Goal: Entertainment & Leisure: Consume media (video, audio)

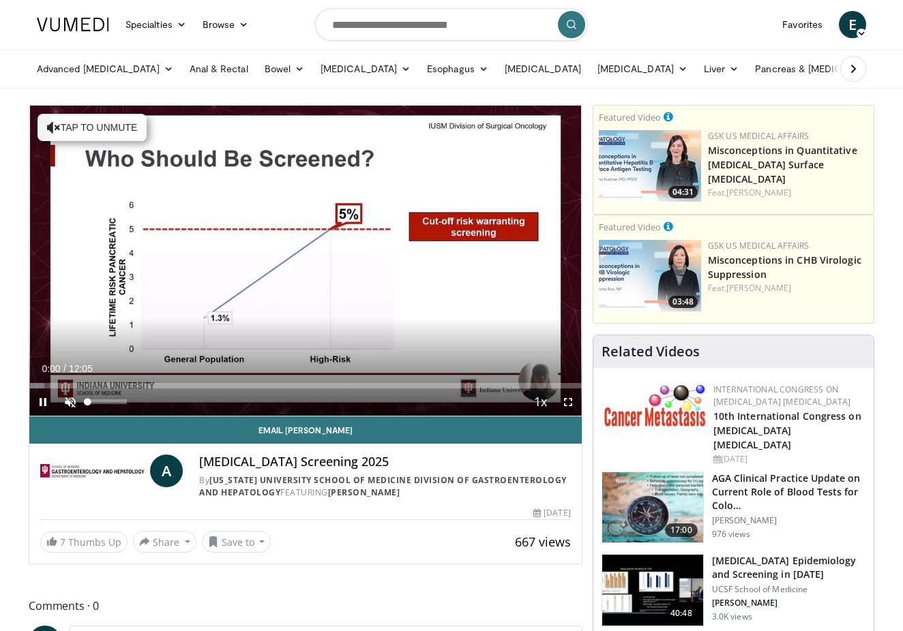
click at [69, 396] on span "Video Player" at bounding box center [70, 402] width 27 height 27
click at [570, 402] on span "Video Player" at bounding box center [567, 402] width 27 height 27
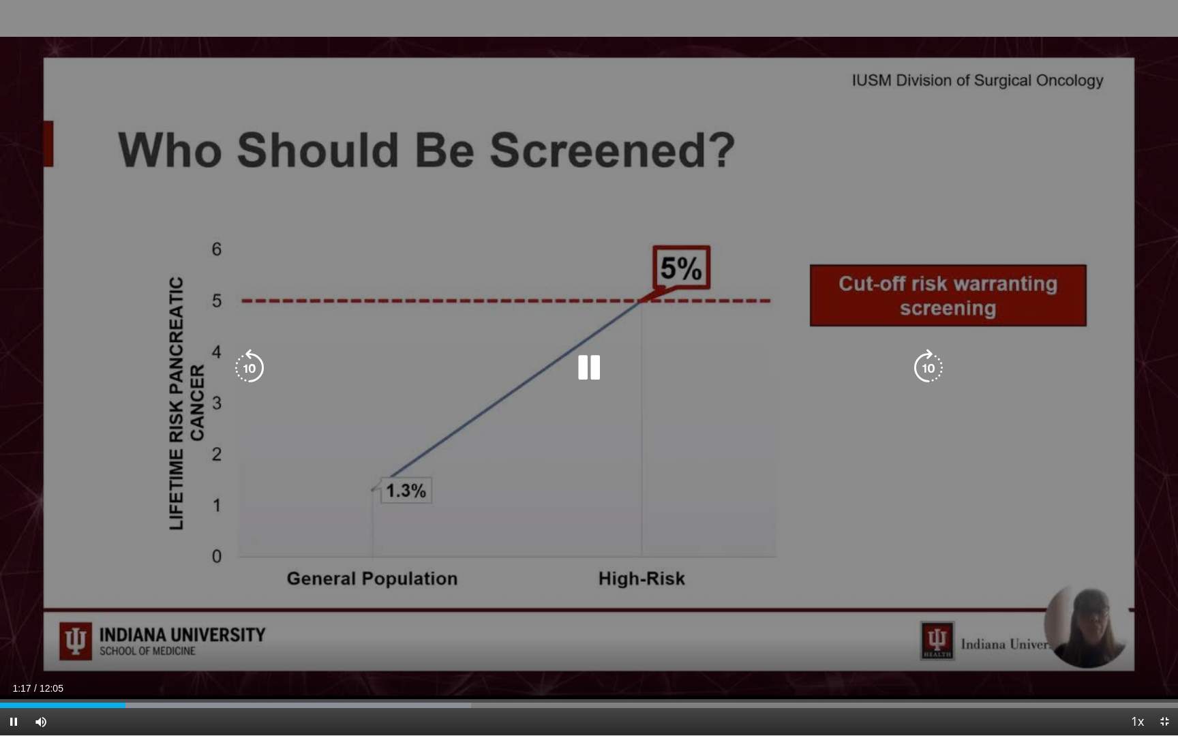
click at [902, 359] on icon "Video Player" at bounding box center [929, 368] width 38 height 38
click at [902, 364] on icon "Video Player" at bounding box center [929, 368] width 38 height 38
click at [902, 365] on icon "Video Player" at bounding box center [929, 368] width 38 height 38
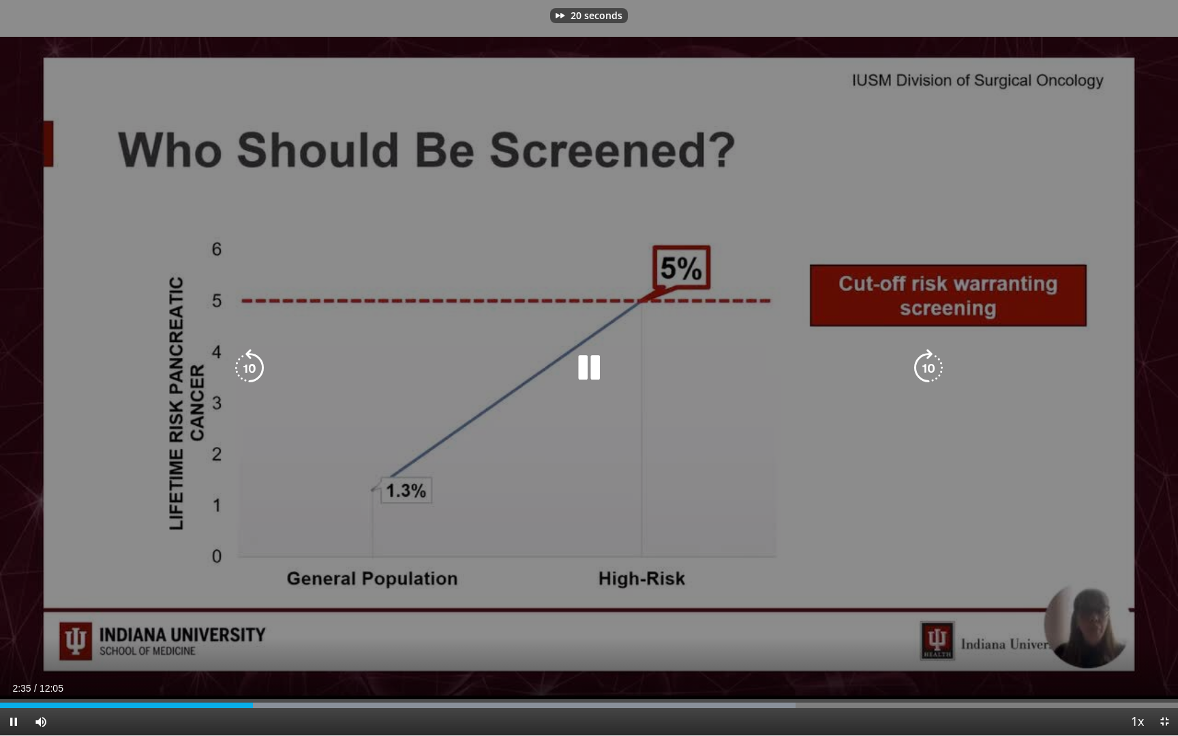
click at [902, 365] on icon "Video Player" at bounding box center [929, 368] width 38 height 38
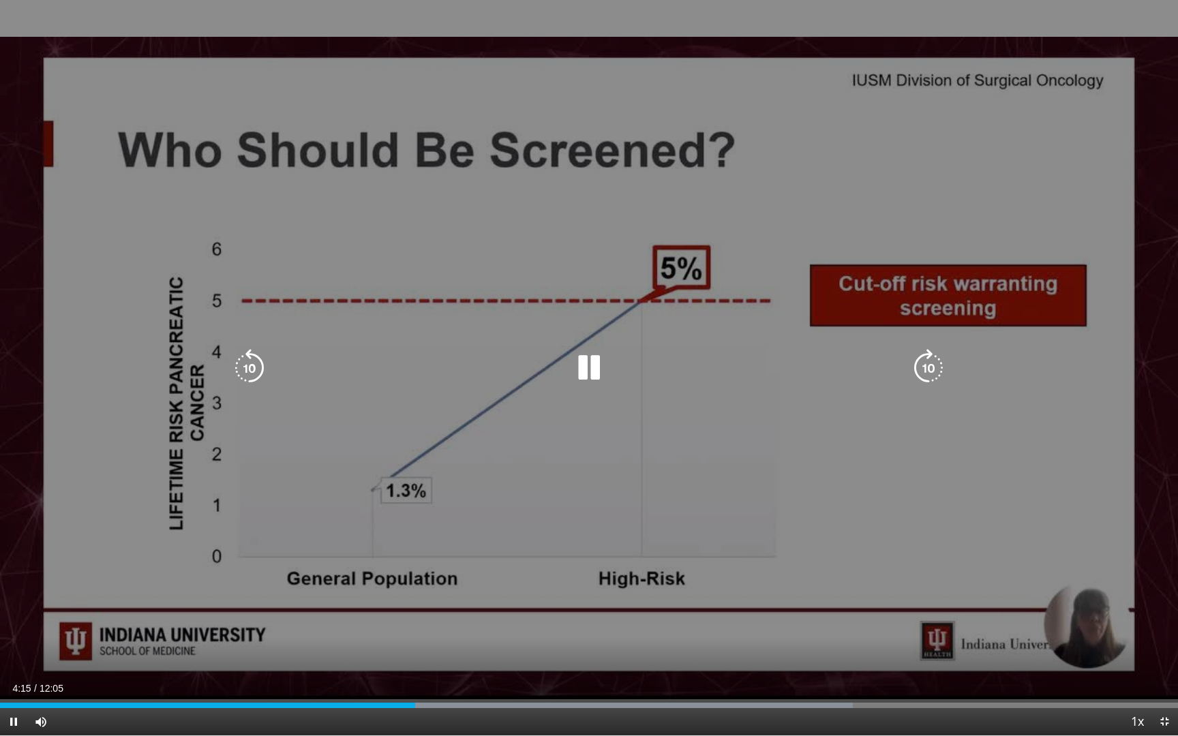
click at [902, 365] on icon "Video Player" at bounding box center [929, 368] width 38 height 38
click at [902, 363] on icon "Video Player" at bounding box center [929, 368] width 38 height 38
click at [902, 371] on icon "Video Player" at bounding box center [929, 368] width 38 height 38
click at [245, 365] on icon "Video Player" at bounding box center [249, 368] width 38 height 38
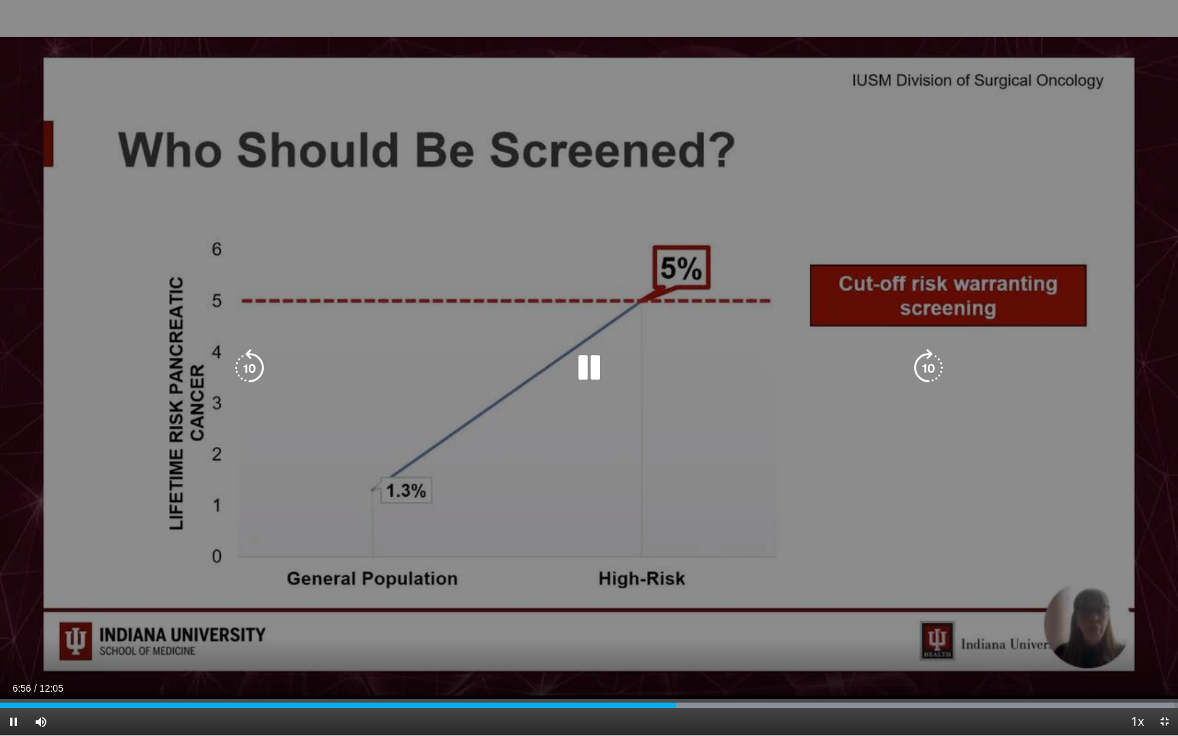
click at [245, 365] on icon "Video Player" at bounding box center [249, 368] width 38 height 38
click at [246, 365] on icon "Video Player" at bounding box center [249, 368] width 38 height 38
click at [902, 363] on icon "Video Player" at bounding box center [929, 368] width 38 height 38
click at [902, 362] on icon "Video Player" at bounding box center [929, 368] width 38 height 38
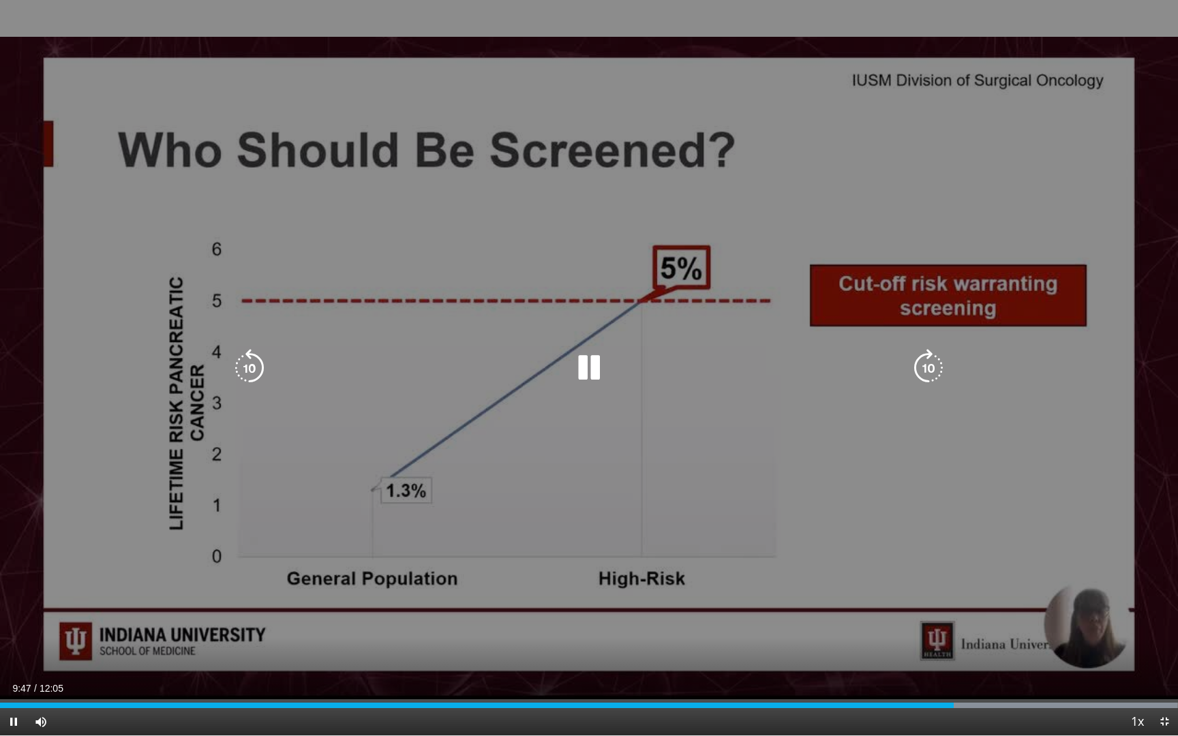
click at [902, 363] on icon "Video Player" at bounding box center [929, 368] width 38 height 38
click at [902, 364] on icon "Video Player" at bounding box center [929, 368] width 38 height 38
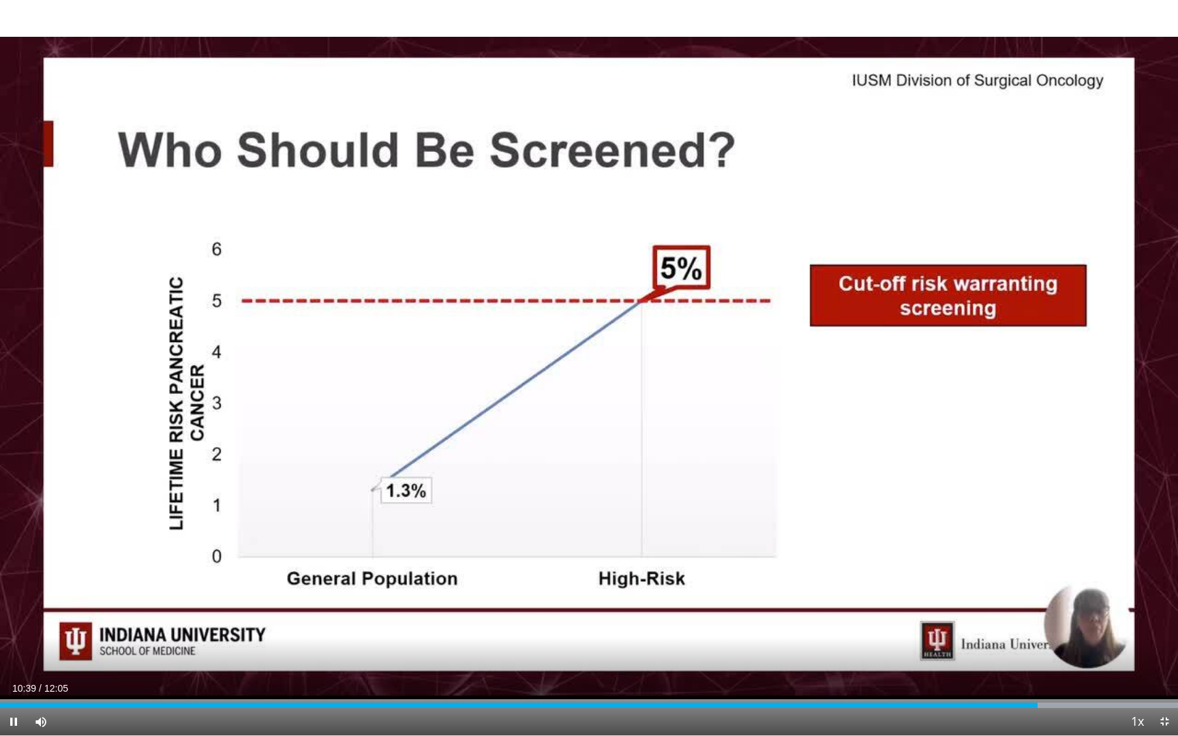
click at [902, 364] on div "20 seconds Tap to unmute" at bounding box center [589, 368] width 1178 height 736
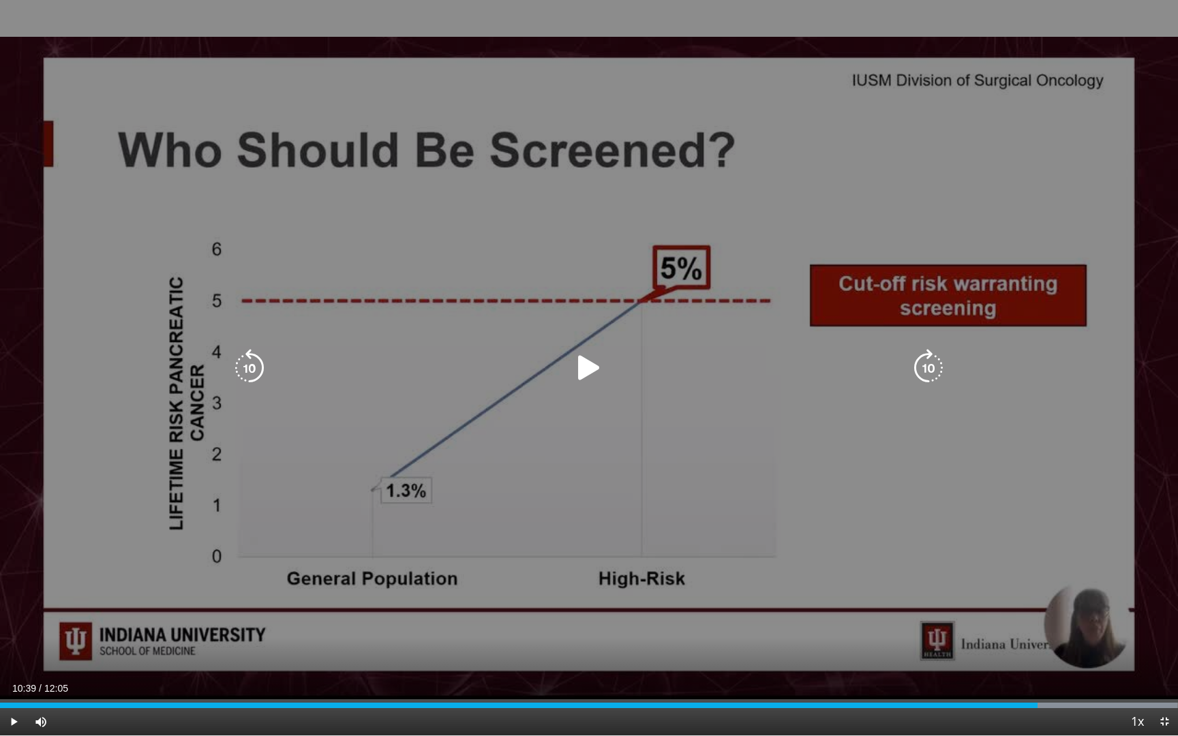
click at [902, 361] on icon "Video Player" at bounding box center [929, 368] width 38 height 38
click at [605, 546] on div "10 seconds Tap to unmute" at bounding box center [589, 368] width 1178 height 736
